Goal: Task Accomplishment & Management: Use online tool/utility

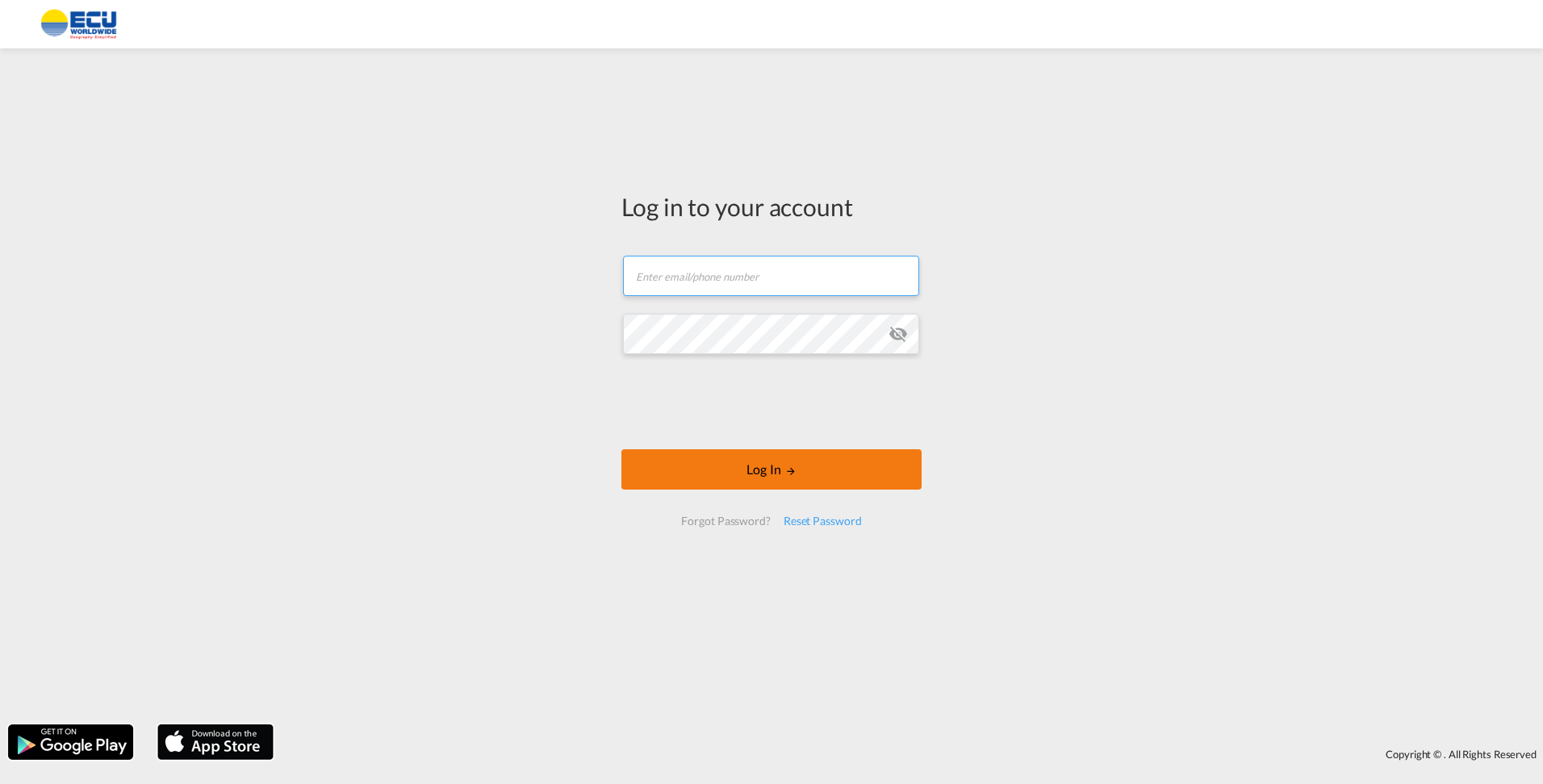
type input "seanhanrahan@ecuworldwide.com"
click at [784, 464] on button "Log In" at bounding box center [772, 469] width 300 height 41
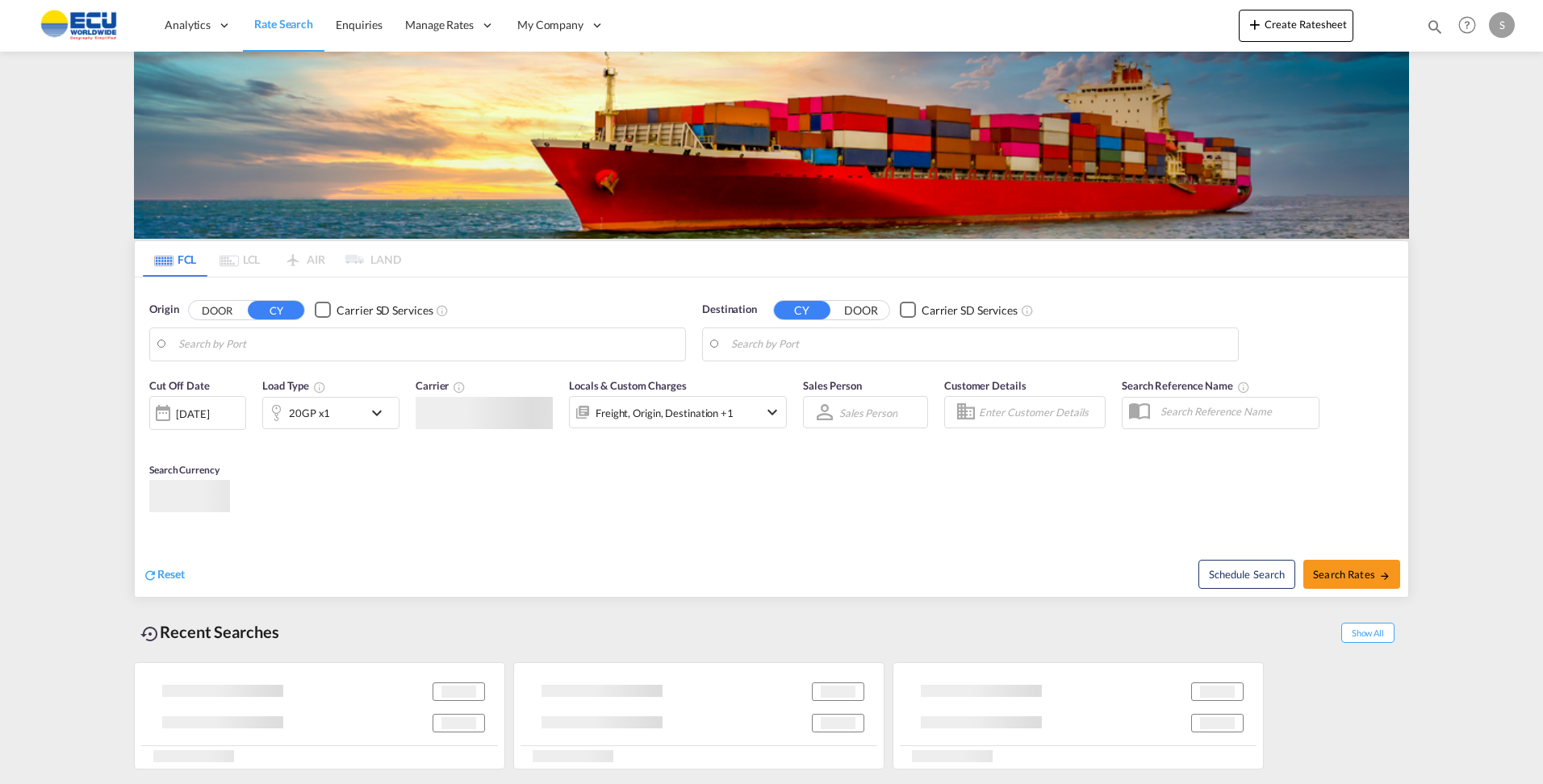
type input "[GEOGRAPHIC_DATA], [GEOGRAPHIC_DATA]"
